Goal: Navigation & Orientation: Find specific page/section

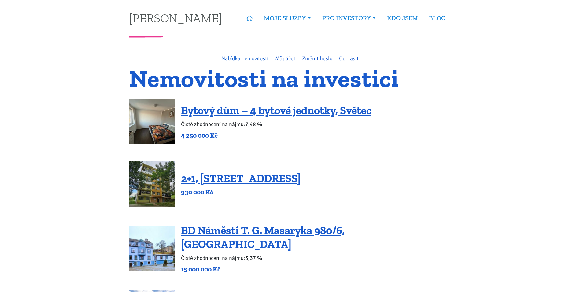
click at [239, 58] on link "Nabídka nemovitostí" at bounding box center [244, 58] width 47 height 7
click at [357, 79] on h1 "Nemovitosti na investici" at bounding box center [290, 78] width 322 height 20
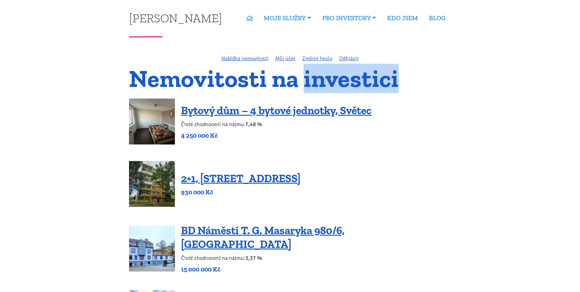
click at [357, 79] on h1 "Nemovitosti na investici" at bounding box center [290, 78] width 322 height 20
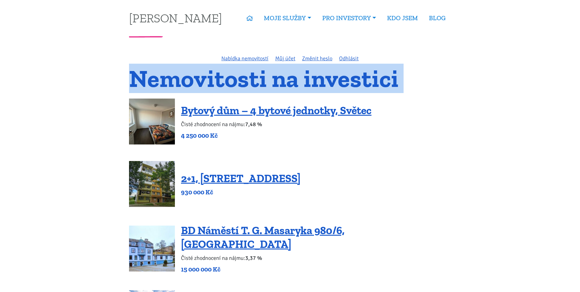
click at [357, 79] on h1 "Nemovitosti na investici" at bounding box center [290, 78] width 322 height 20
drag, startPoint x: 357, startPoint y: 79, endPoint x: 391, endPoint y: 90, distance: 35.4
click at [391, 89] on h1 "Nemovitosti na investici" at bounding box center [290, 78] width 322 height 20
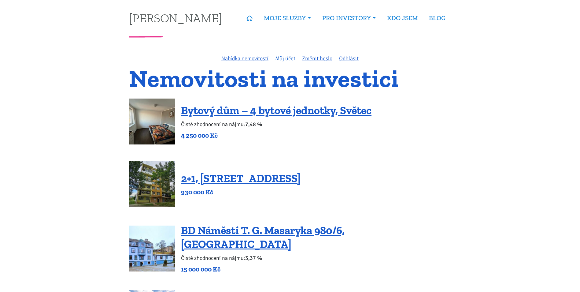
click at [285, 60] on link "Můj účet" at bounding box center [285, 58] width 20 height 7
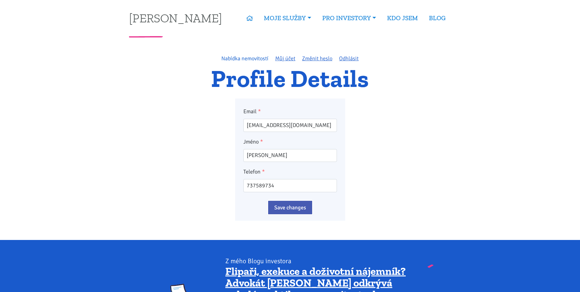
click at [254, 59] on link "Nabídka nemovitostí" at bounding box center [244, 58] width 47 height 7
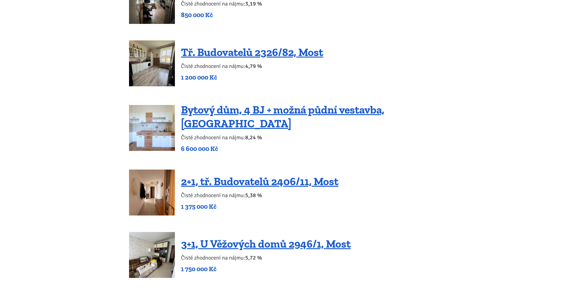
scroll to position [856, 0]
